Goal: Register for event/course

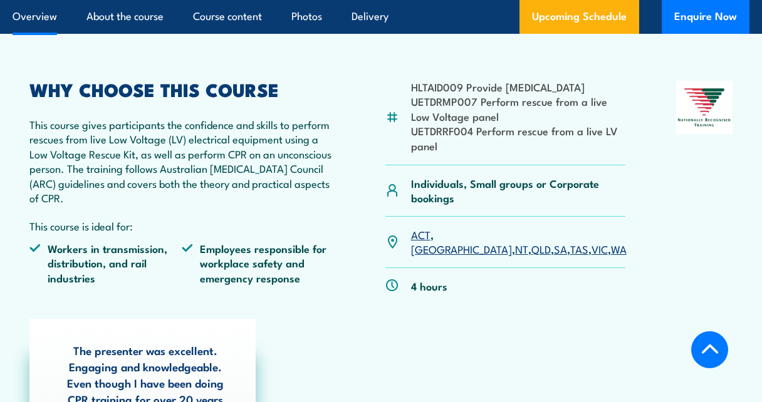
scroll to position [415, 0]
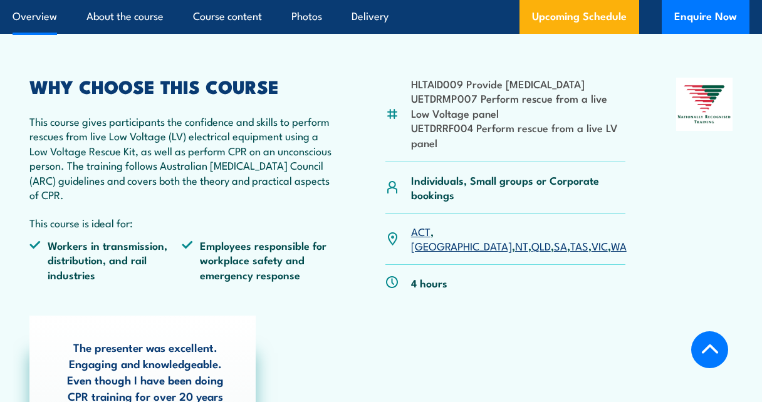
click at [611, 244] on link "WA" at bounding box center [619, 245] width 16 height 15
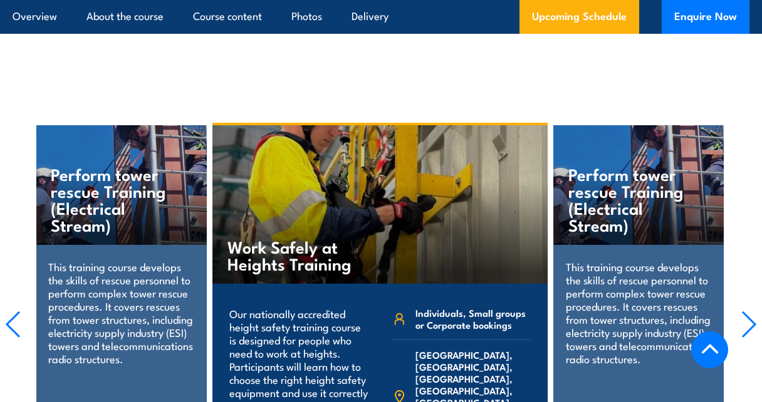
scroll to position [3511, 0]
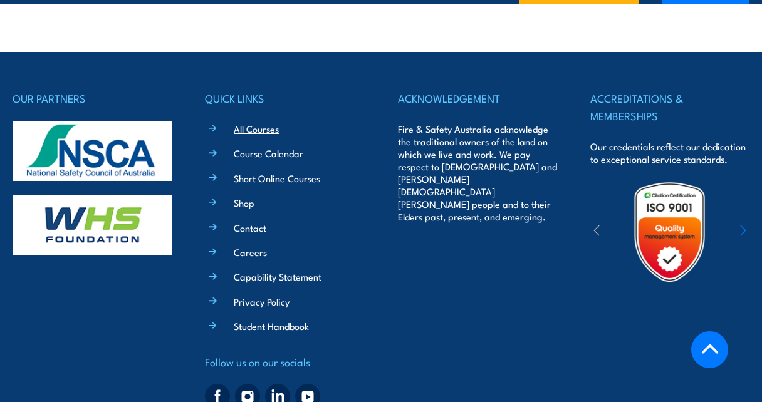
click at [253, 122] on link "All Courses" at bounding box center [256, 128] width 45 height 13
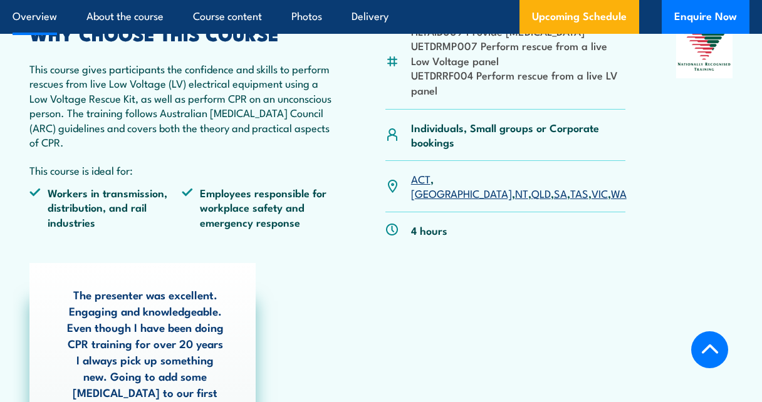
scroll to position [474, 0]
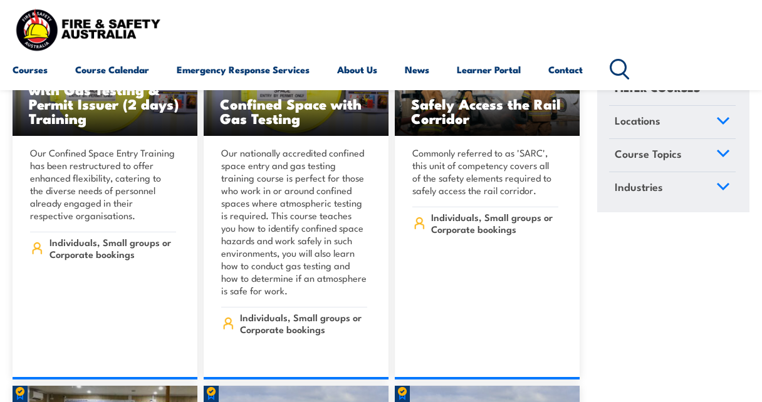
scroll to position [1418, 0]
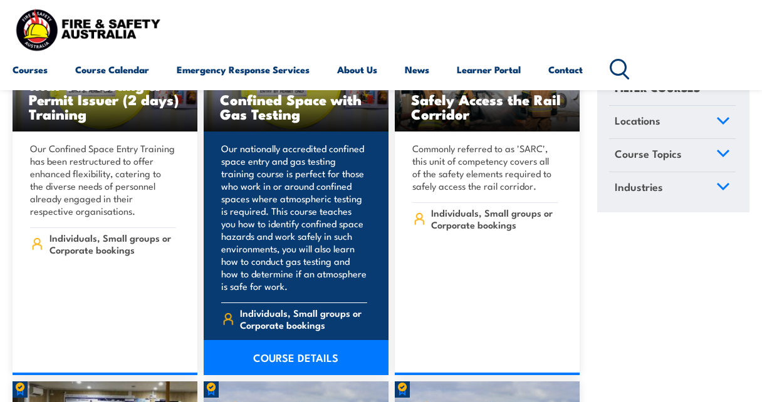
click at [296, 340] on link "COURSE DETAILS" at bounding box center [296, 357] width 185 height 35
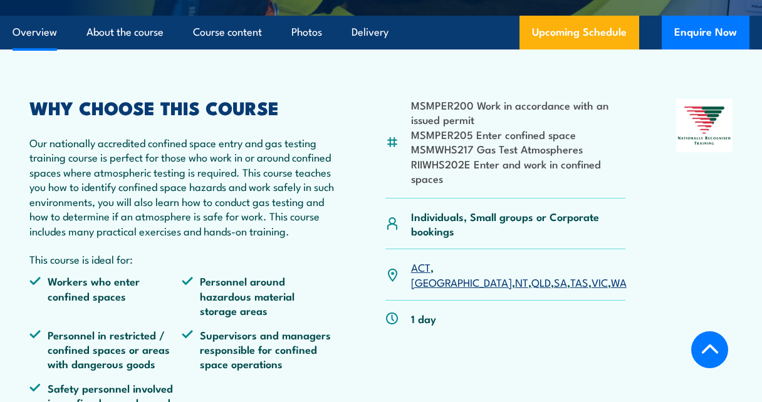
scroll to position [565, 0]
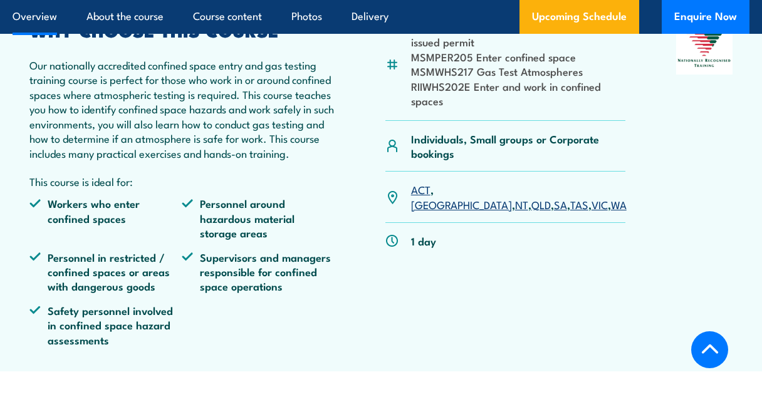
click at [611, 197] on link "WA" at bounding box center [619, 204] width 16 height 15
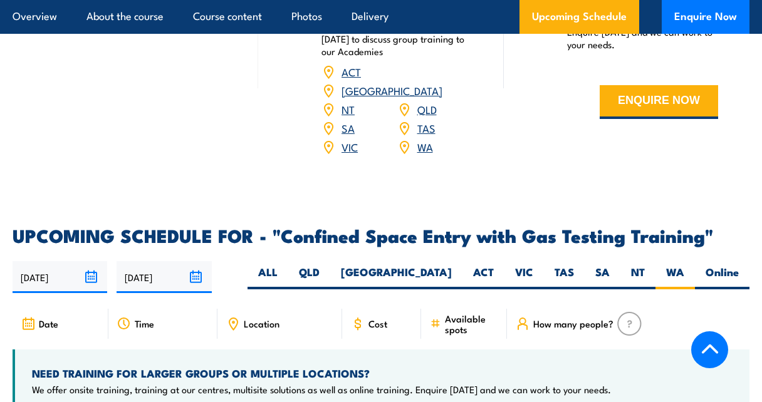
scroll to position [2082, 0]
